Goal: Transaction & Acquisition: Book appointment/travel/reservation

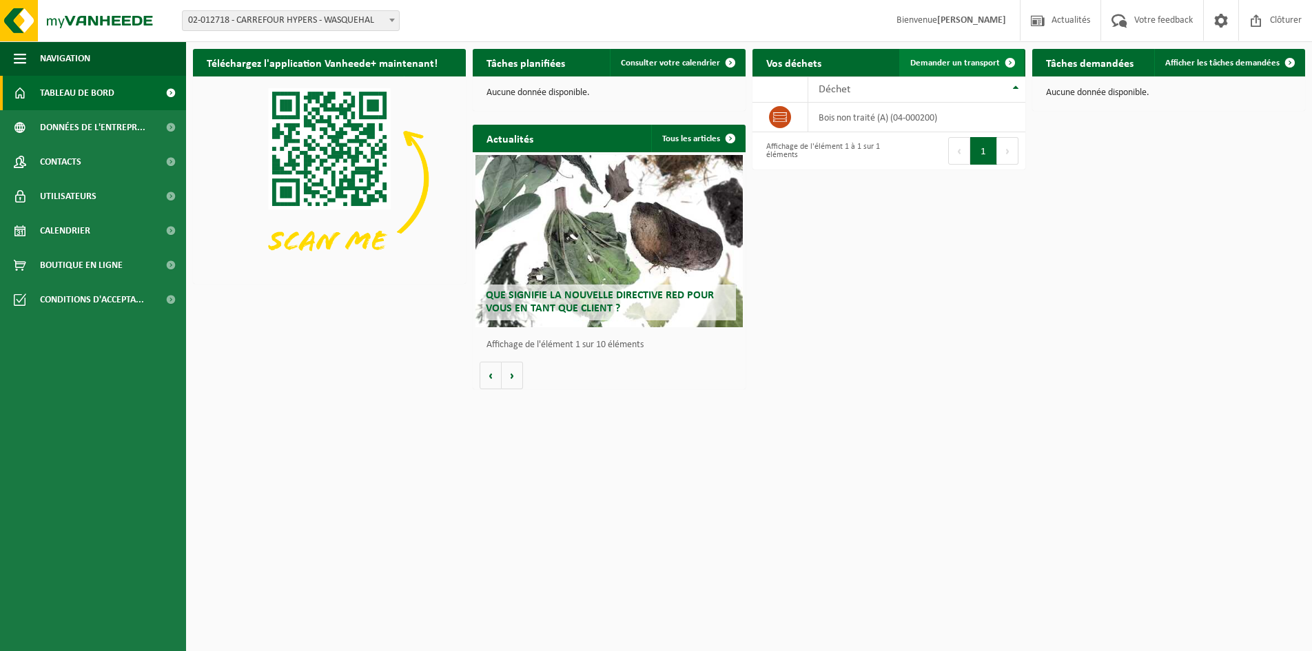
click at [960, 60] on span "Demander un transport" at bounding box center [955, 63] width 90 height 9
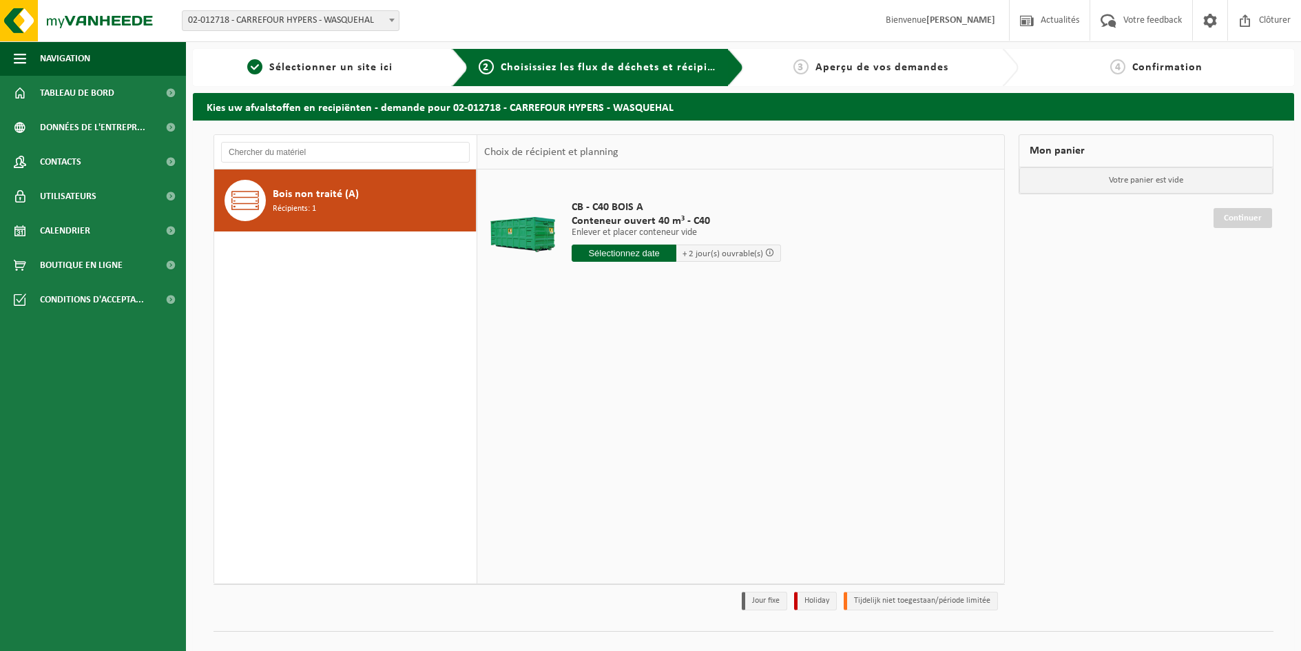
click at [659, 254] on input "text" at bounding box center [624, 253] width 105 height 17
click at [632, 421] on div "27" at bounding box center [633, 420] width 24 height 22
type input "à partir de [DATE]"
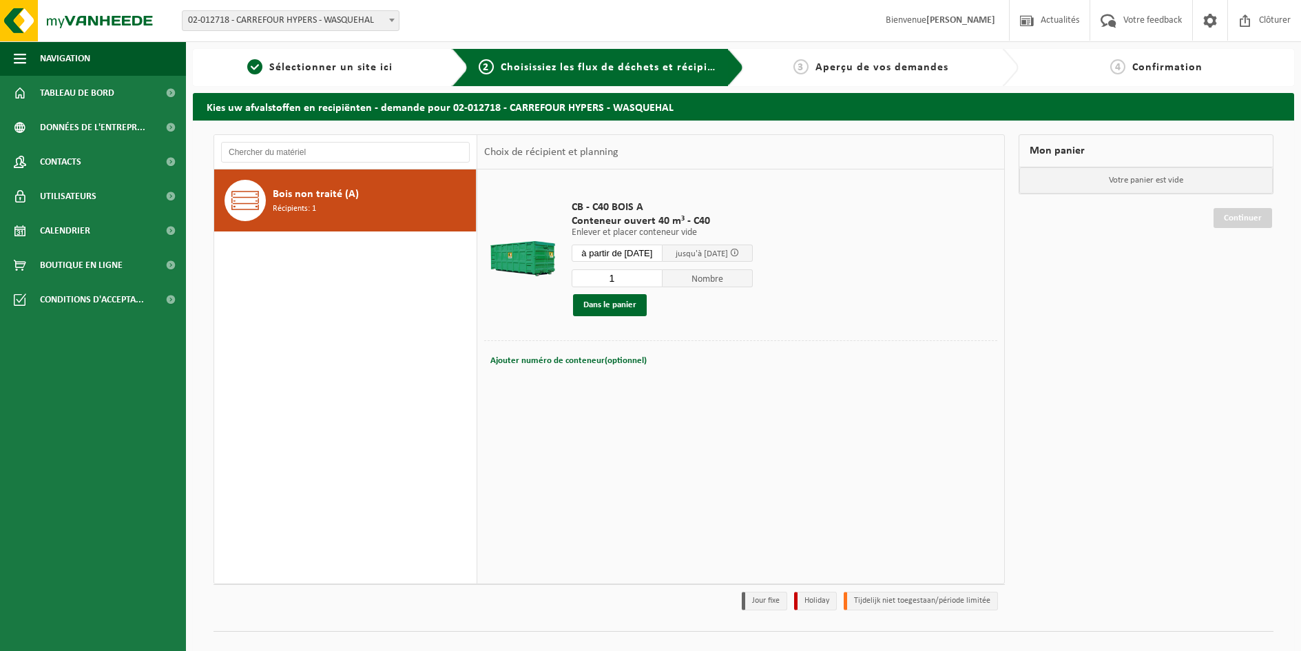
scroll to position [22, 0]
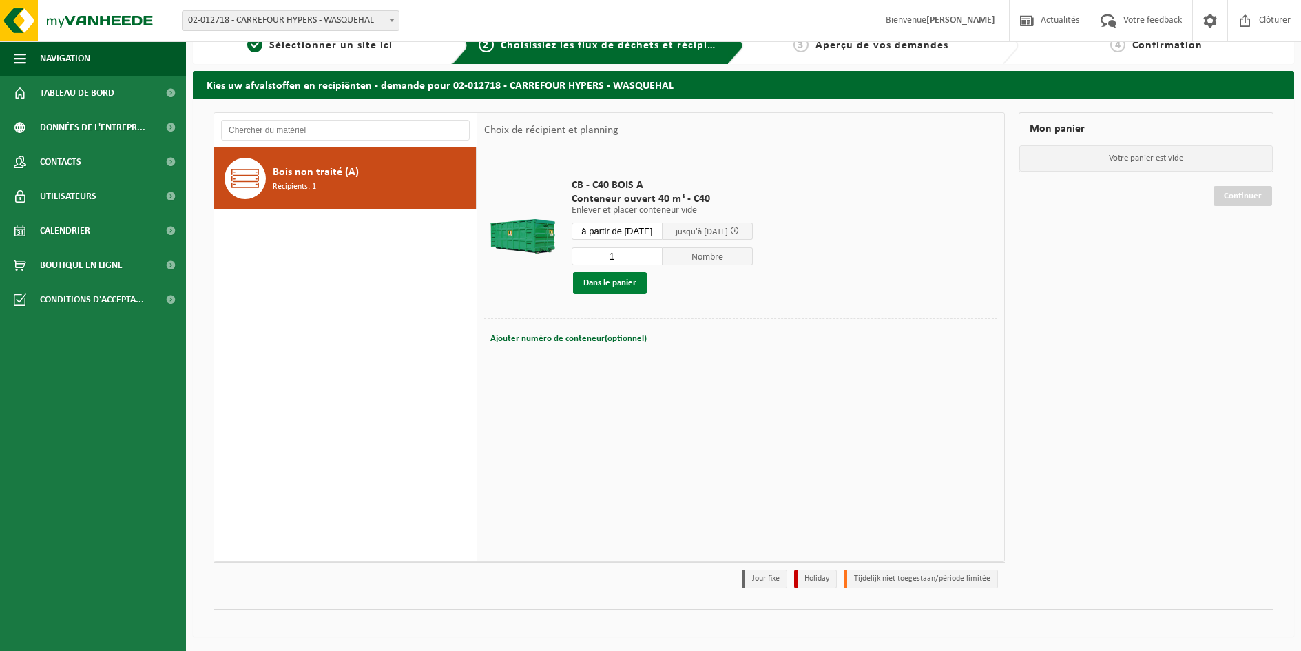
click at [619, 276] on button "Dans le panier" at bounding box center [610, 283] width 74 height 22
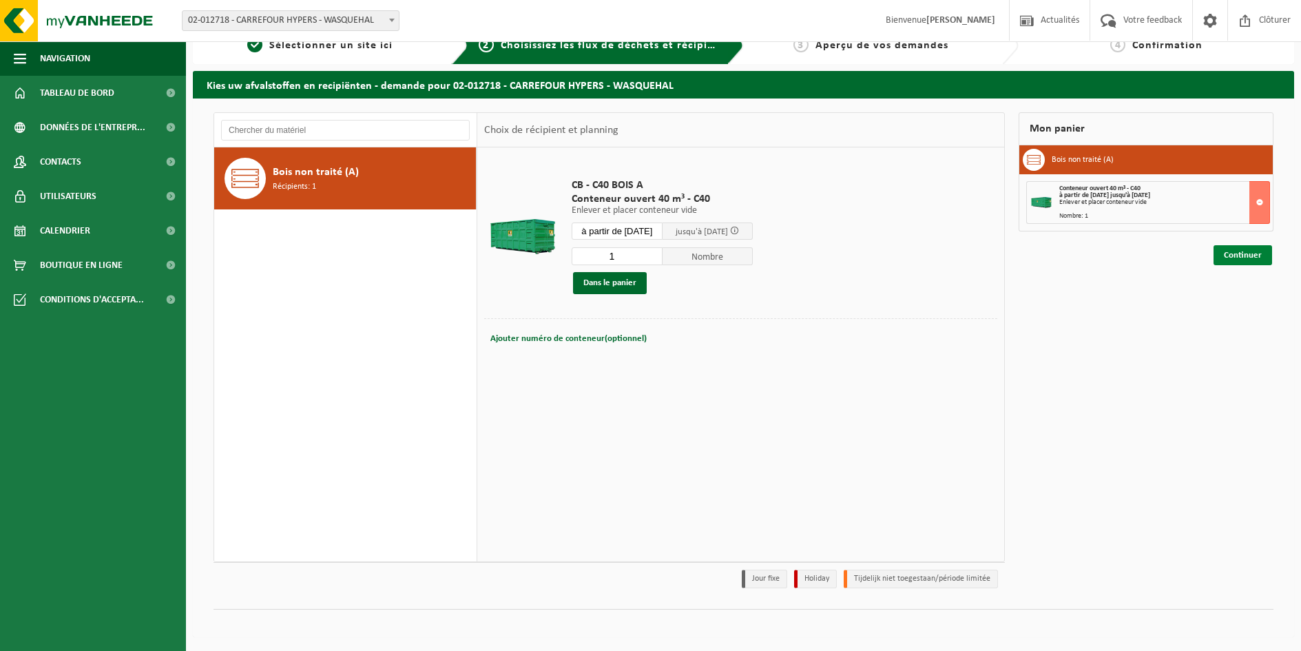
click at [1235, 255] on link "Continuer" at bounding box center [1243, 255] width 59 height 20
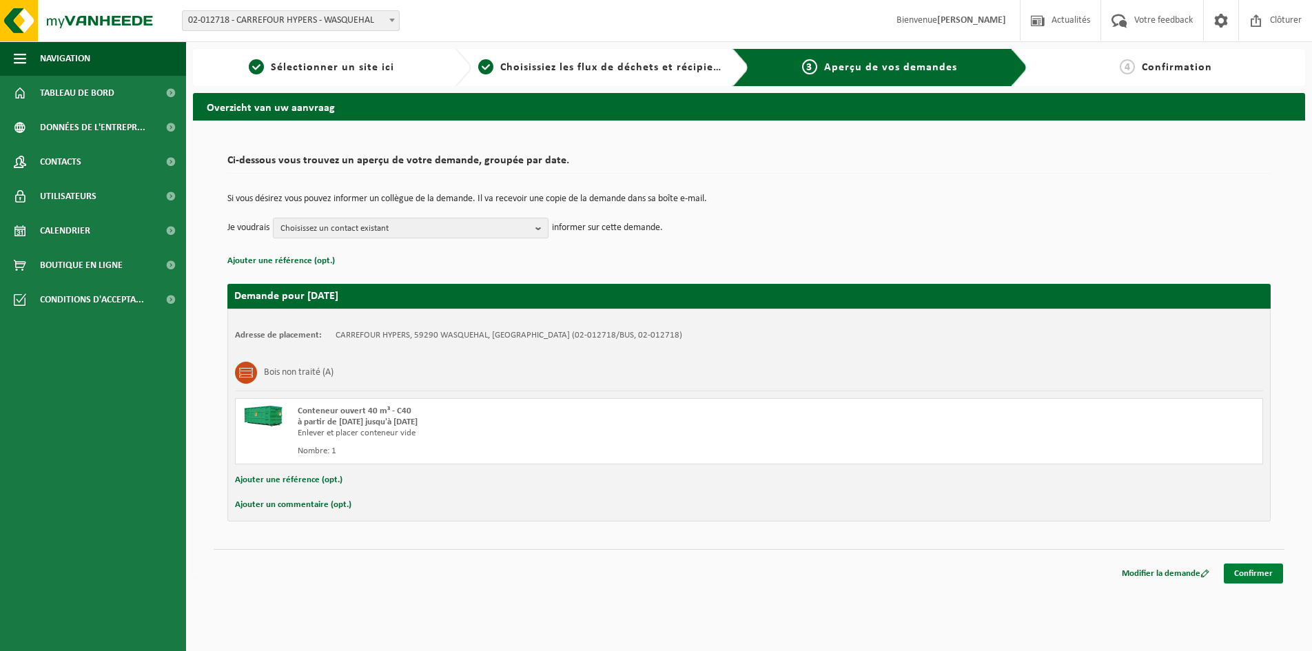
click at [1263, 576] on link "Confirmer" at bounding box center [1253, 574] width 59 height 20
